Goal: Navigation & Orientation: Find specific page/section

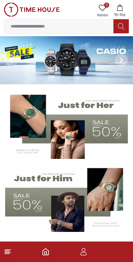
click at [41, 27] on input at bounding box center [58, 26] width 109 height 13
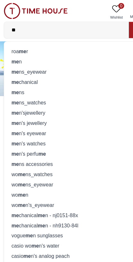
type input "***"
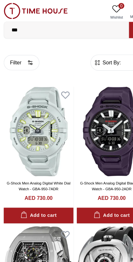
click at [46, 27] on input "***" at bounding box center [58, 26] width 109 height 13
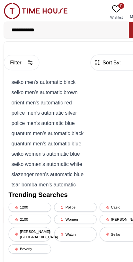
type input "**********"
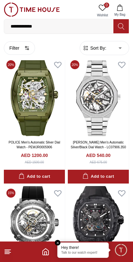
scroll to position [274, 0]
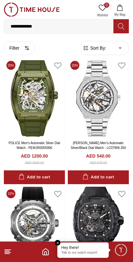
click at [5, 257] on footer at bounding box center [66, 251] width 133 height 20
click at [11, 252] on icon at bounding box center [8, 252] width 8 height 8
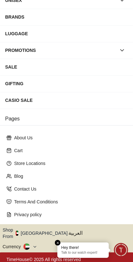
scroll to position [82, 0]
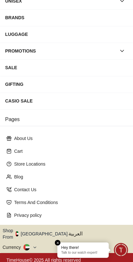
click at [48, 235] on button "Shop From [GEOGRAPHIC_DATA]" at bounding box center [37, 233] width 69 height 13
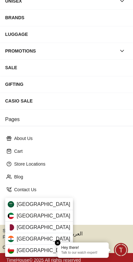
click at [47, 226] on div "[GEOGRAPHIC_DATA]" at bounding box center [39, 228] width 68 height 12
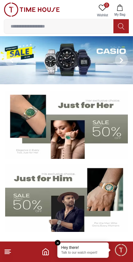
click at [58, 30] on input at bounding box center [58, 26] width 109 height 13
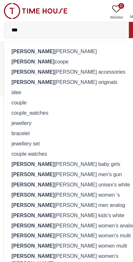
type input "***"
click at [17, 43] on div "[PERSON_NAME]" at bounding box center [66, 44] width 117 height 9
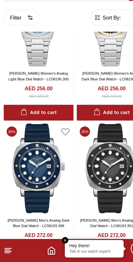
scroll to position [64, 0]
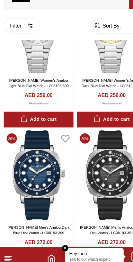
click at [4, 248] on icon at bounding box center [8, 252] width 8 height 8
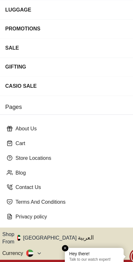
scroll to position [82, 0]
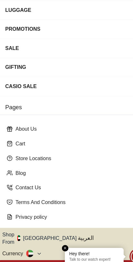
click at [28, 246] on icon at bounding box center [29, 247] width 2 height 2
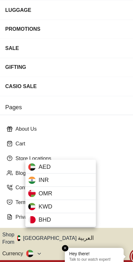
click at [13, 206] on div at bounding box center [66, 131] width 133 height 262
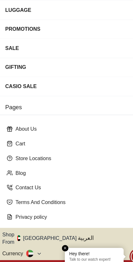
click at [70, 231] on icon "button" at bounding box center [71, 233] width 2 height 5
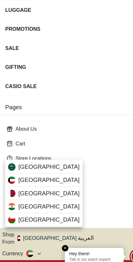
click at [14, 189] on div "[GEOGRAPHIC_DATA]" at bounding box center [39, 195] width 68 height 12
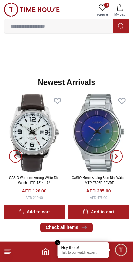
scroll to position [390, 0]
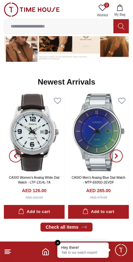
click at [9, 255] on icon at bounding box center [8, 252] width 8 height 8
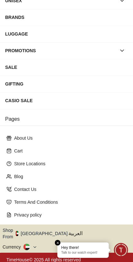
scroll to position [82, 0]
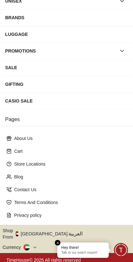
click at [42, 229] on button "Shop From UAE" at bounding box center [37, 233] width 69 height 13
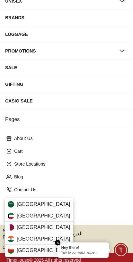
click at [17, 228] on span "[GEOGRAPHIC_DATA]" at bounding box center [43, 227] width 53 height 8
